Goal: Information Seeking & Learning: Learn about a topic

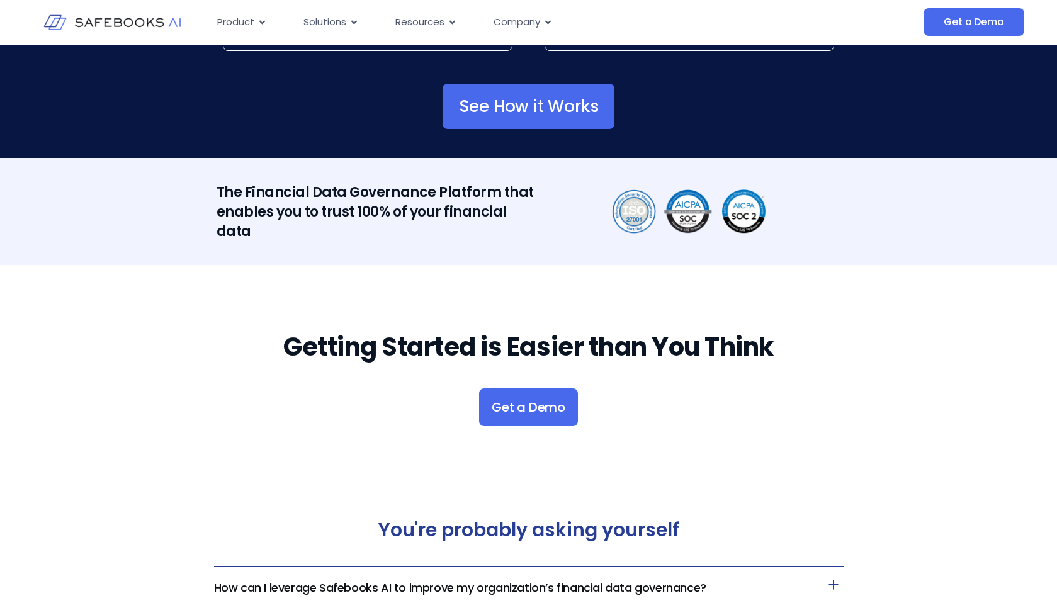
scroll to position [2173, 0]
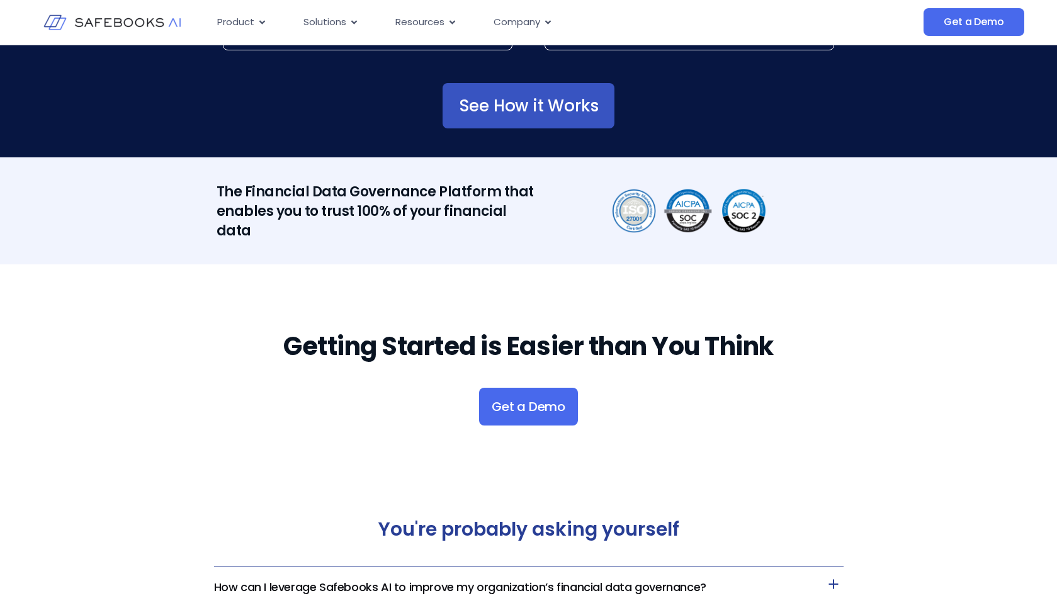
click at [573, 119] on link "See How it Works" at bounding box center [529, 105] width 172 height 45
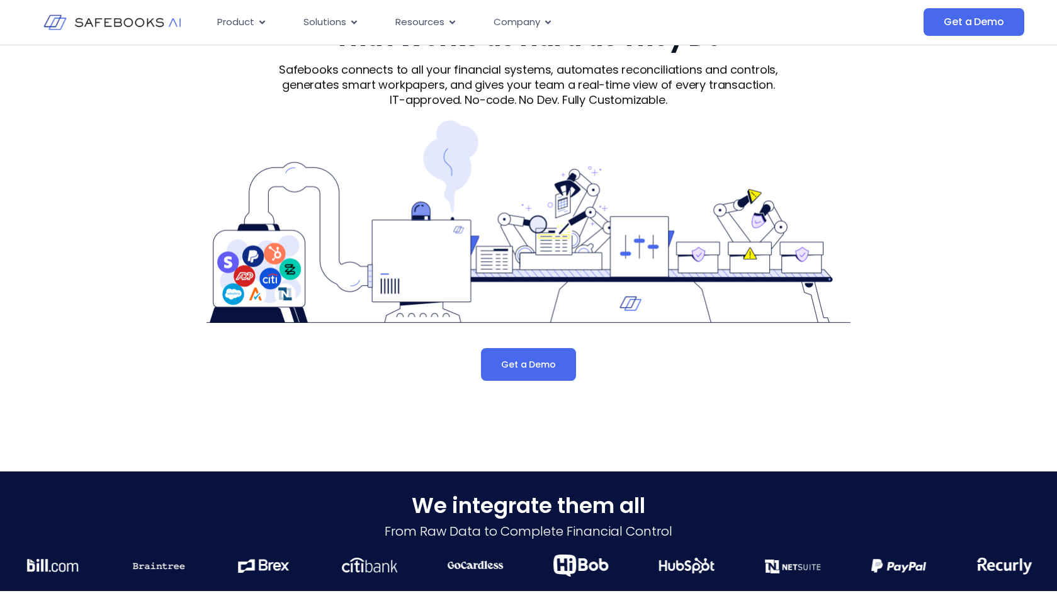
scroll to position [89, 0]
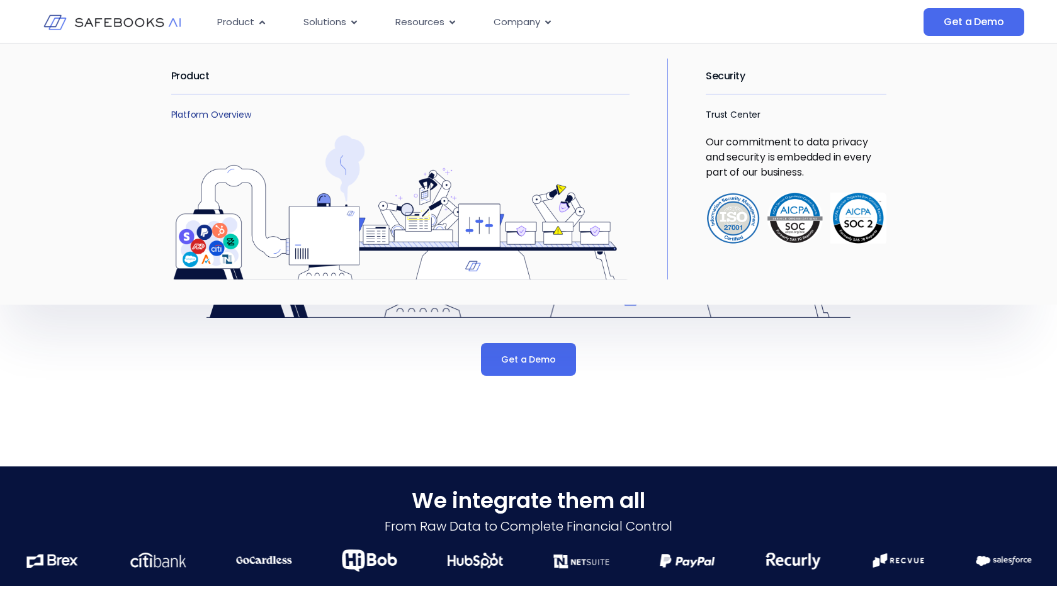
click at [217, 114] on link "Platform Overview" at bounding box center [211, 114] width 80 height 13
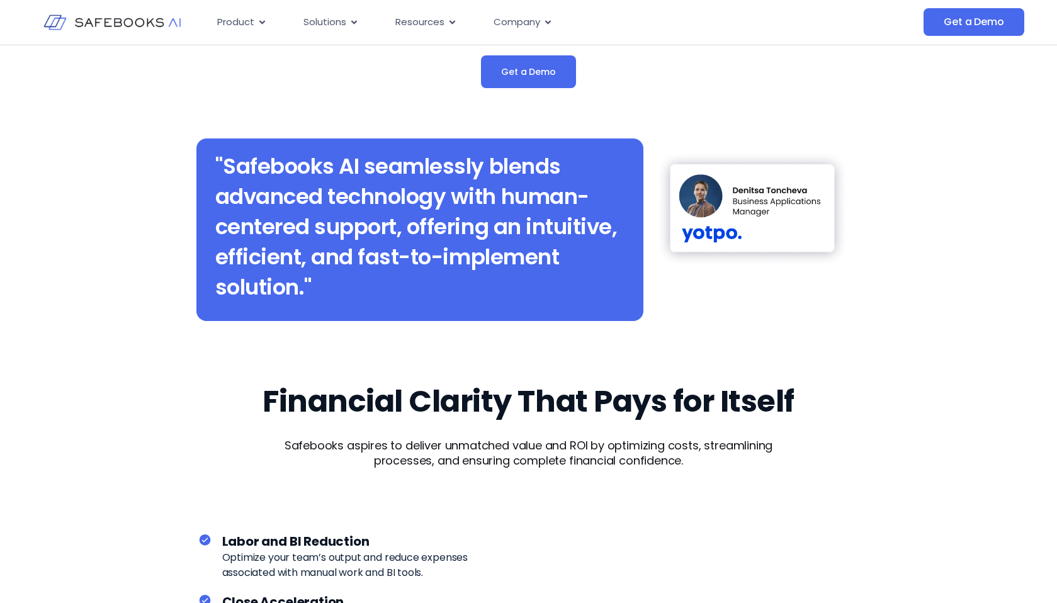
scroll to position [3013, 0]
